Goal: Check status

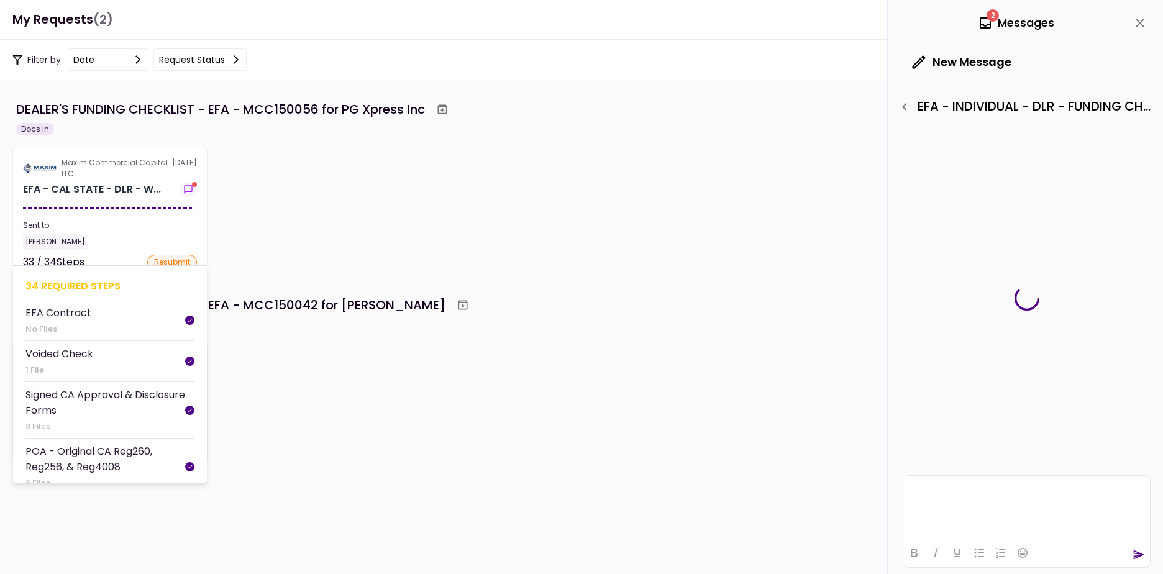
click at [142, 217] on section "Maxim Commercial Capital LLC [DATE] EFA - CAL STATE - DLR - W... Sent to: [PERS…" at bounding box center [109, 207] width 195 height 121
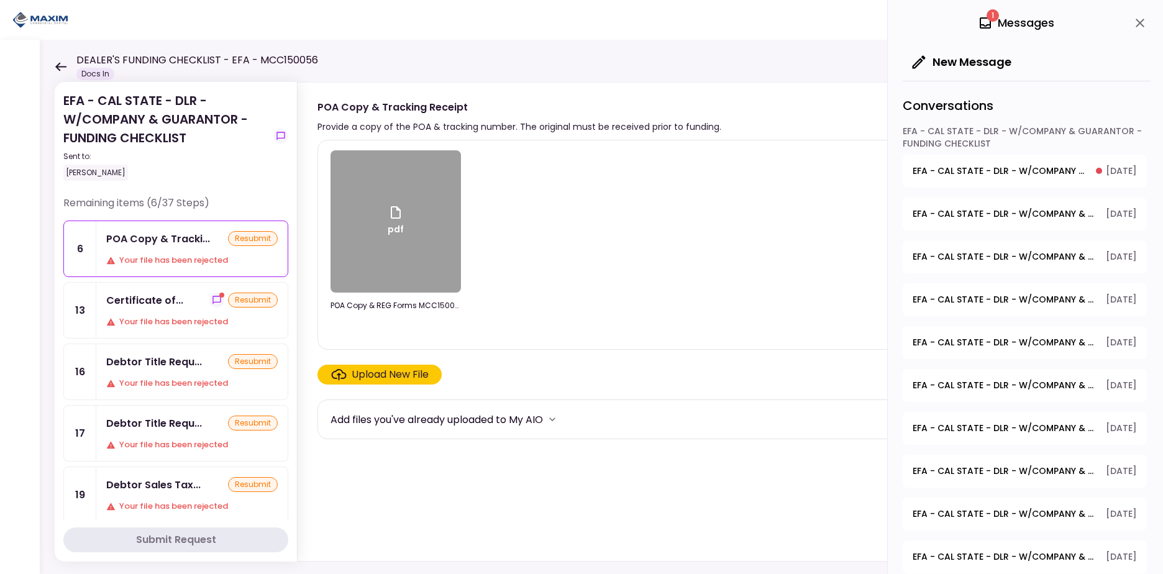
click at [183, 298] on div "Certificate of... resubmit" at bounding box center [191, 301] width 171 height 16
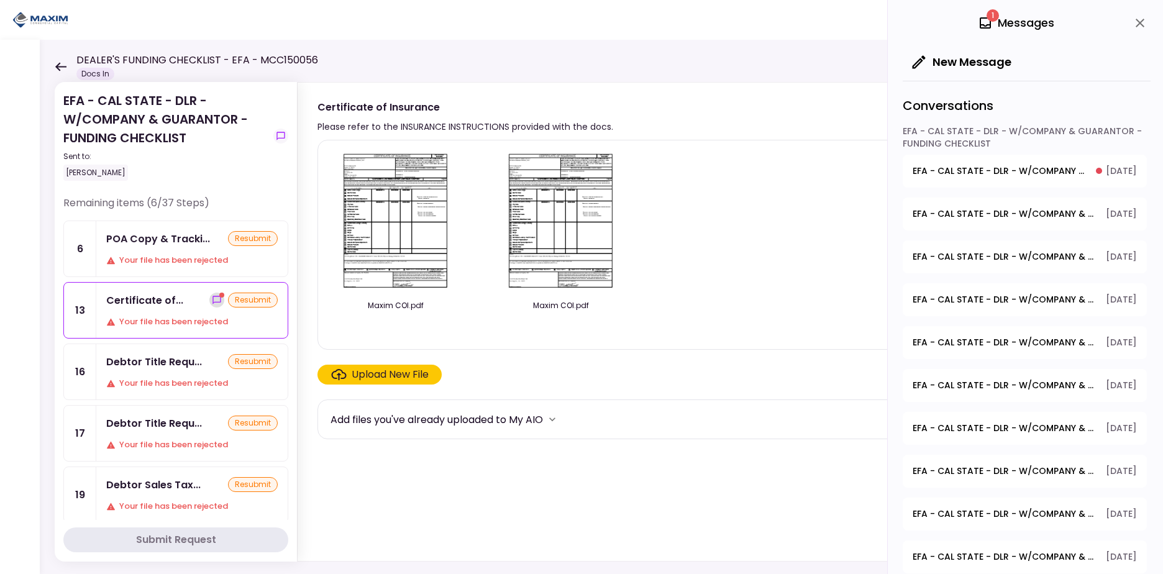
click at [212, 298] on icon "show-messages" at bounding box center [217, 300] width 10 height 10
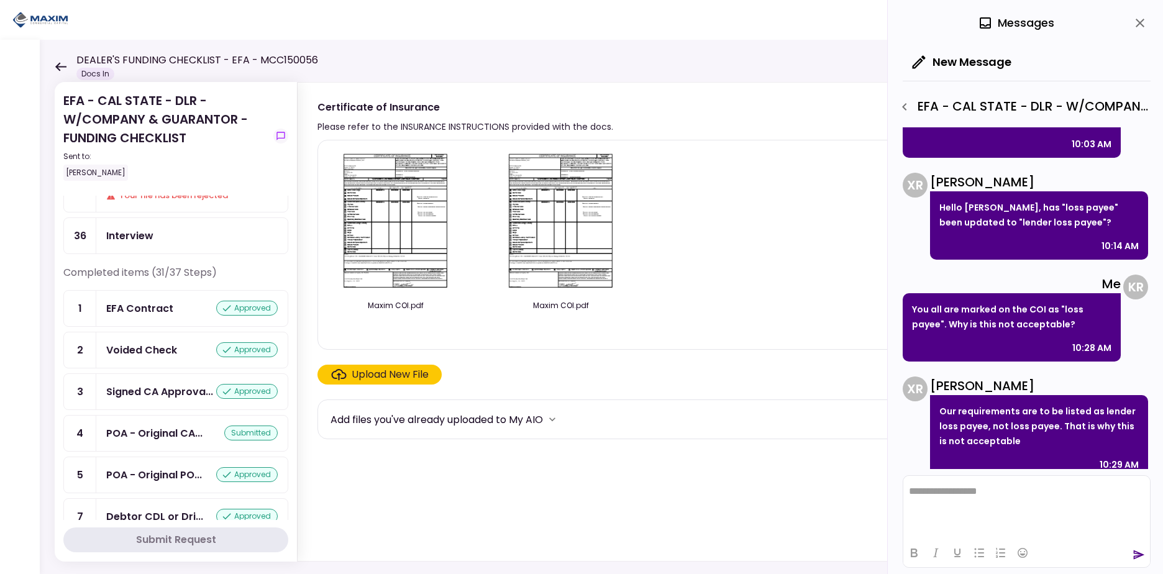
scroll to position [311, 0]
drag, startPoint x: 288, startPoint y: 290, endPoint x: 294, endPoint y: 249, distance: 40.8
click at [294, 249] on section "EFA - CAL STATE - DLR - W/COMPANY & GUARANTOR - FUNDING CHECKLIST Sent to: [PER…" at bounding box center [176, 322] width 242 height 480
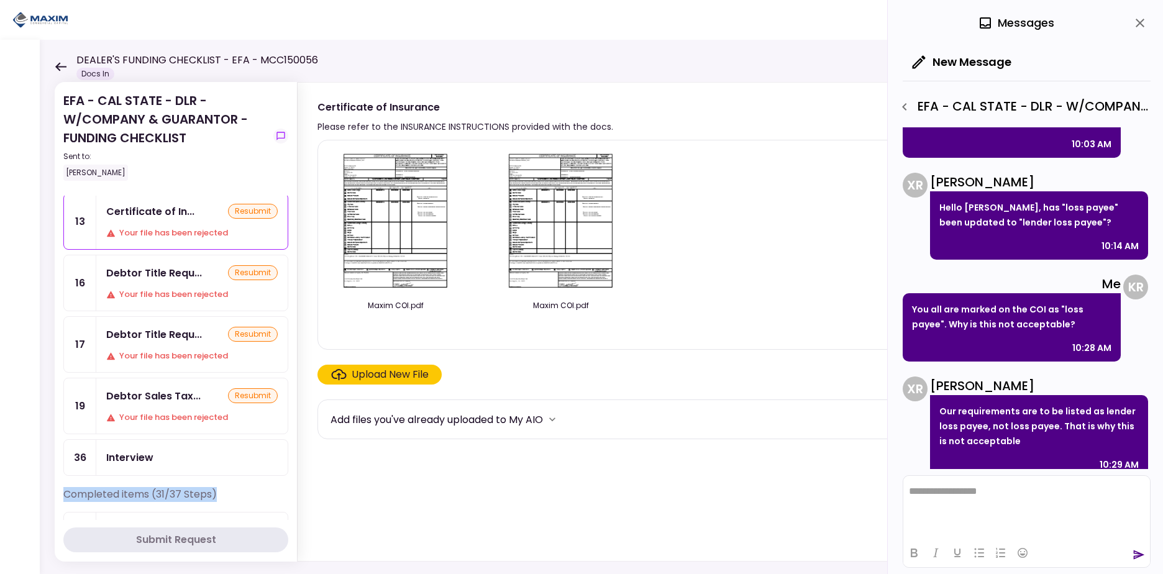
scroll to position [0, 0]
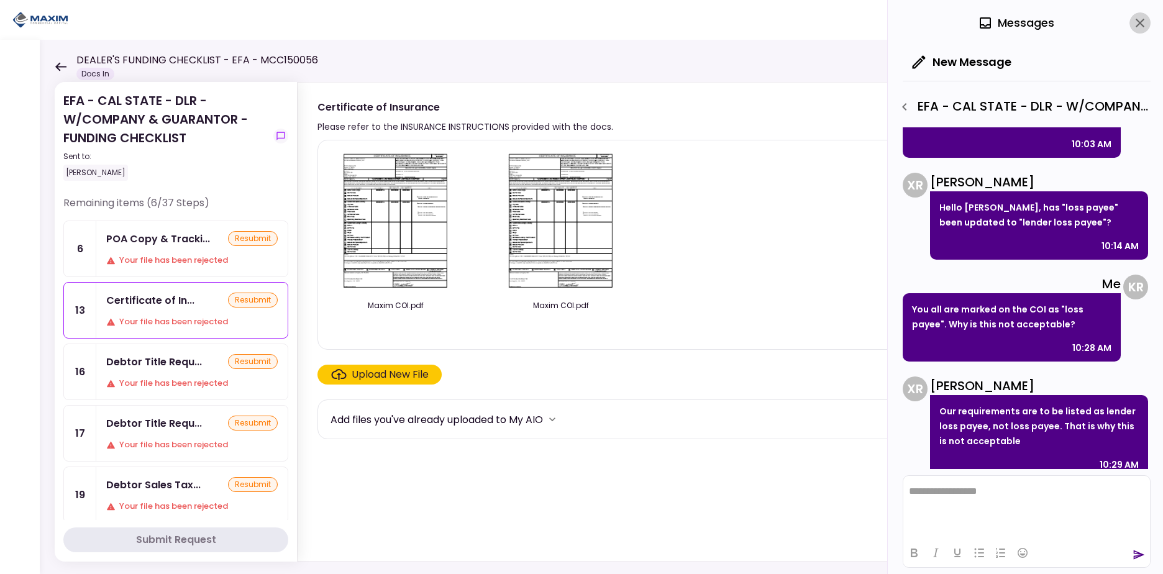
click at [1138, 21] on icon "close" at bounding box center [1140, 23] width 9 height 9
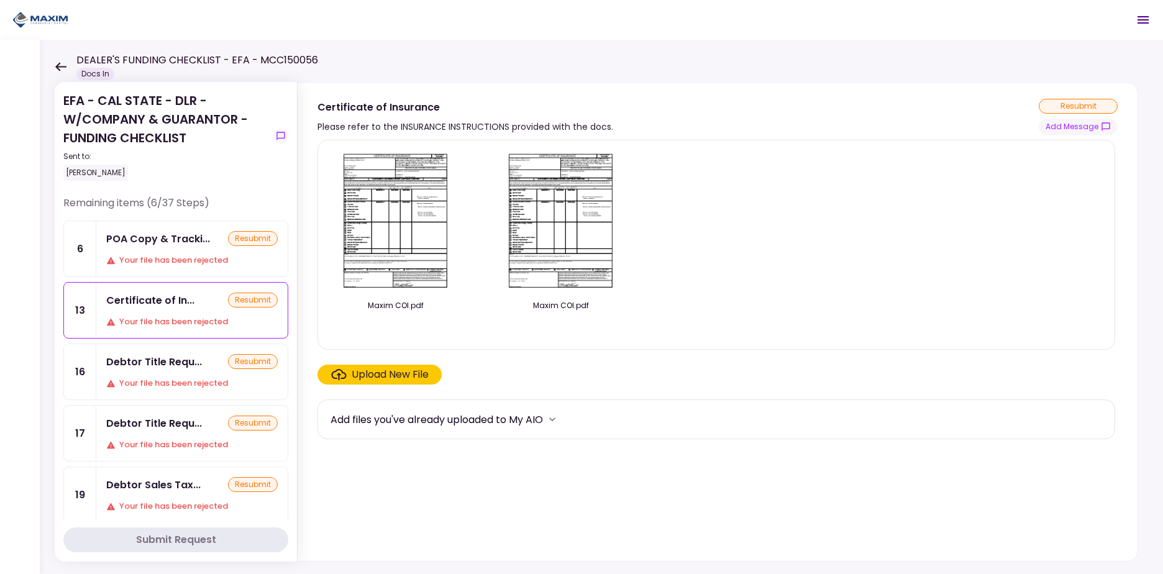
click at [222, 158] on div "Sent to:" at bounding box center [165, 156] width 205 height 11
